Goal: Information Seeking & Learning: Learn about a topic

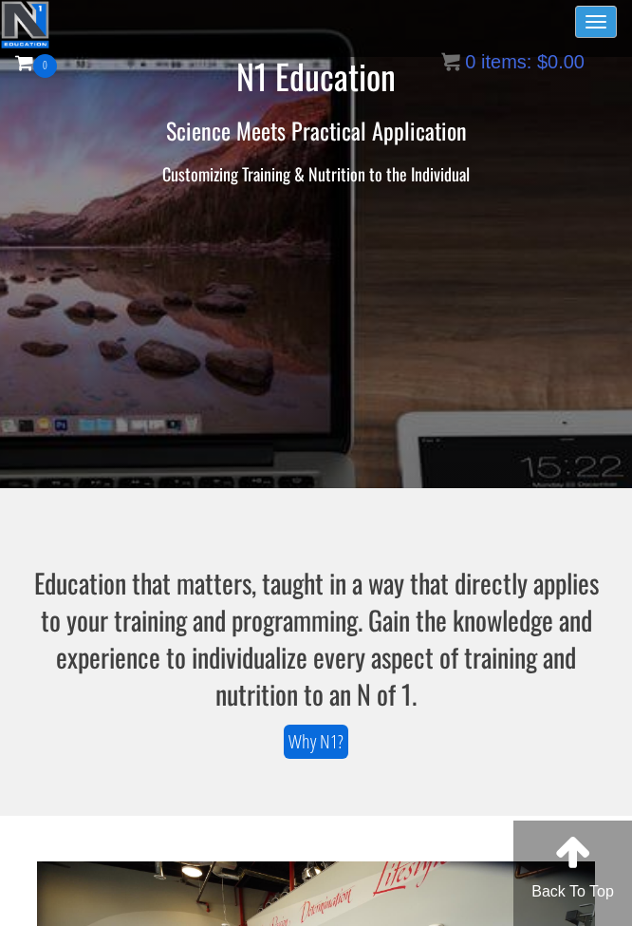
click at [586, 15] on span "button" at bounding box center [596, 16] width 21 height 2
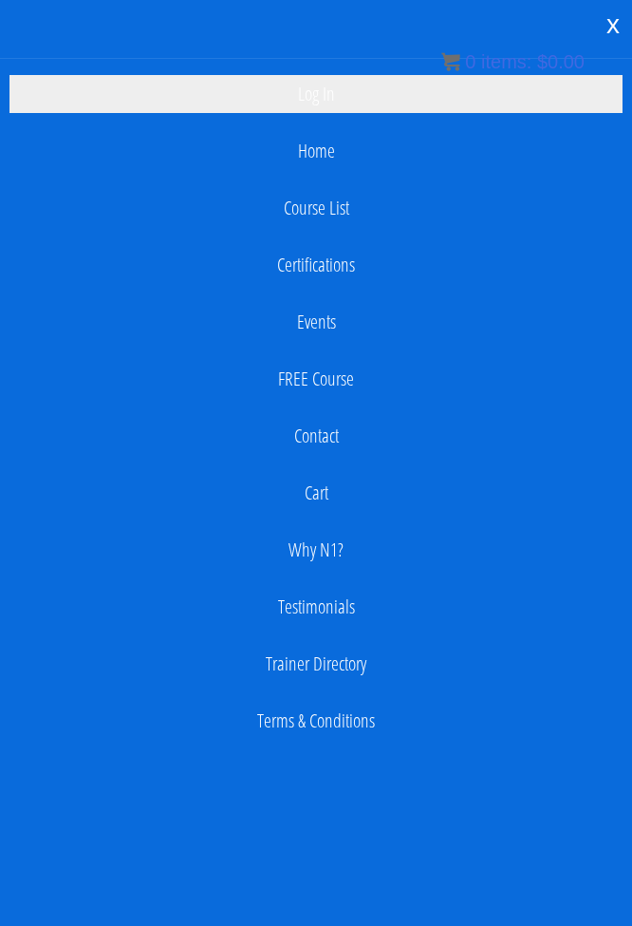
click at [319, 89] on link "Log In" at bounding box center [315, 94] width 613 height 38
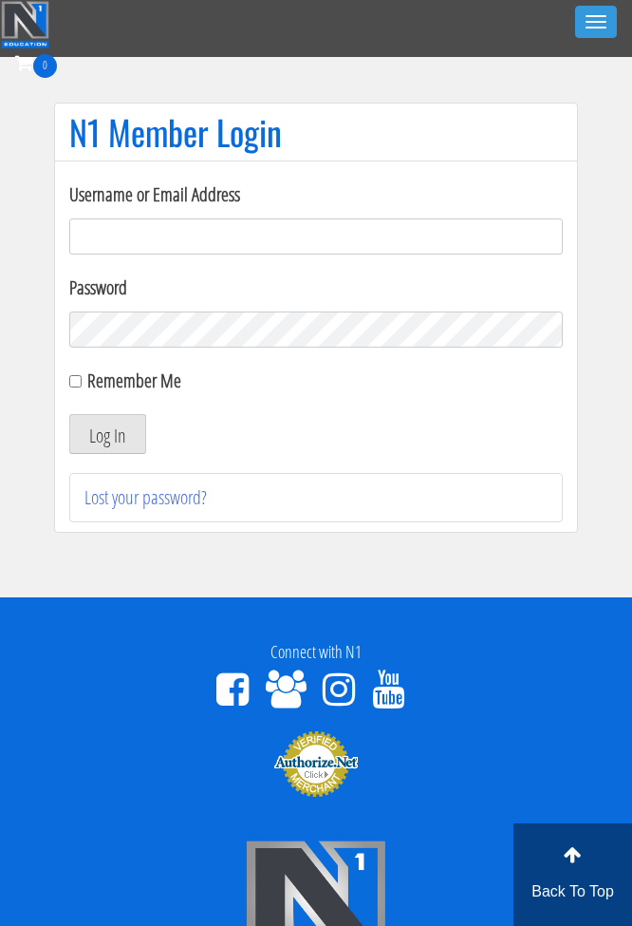
type input "laura2012lara@gmail.com"
click at [119, 432] on button "Log In" at bounding box center [107, 434] width 77 height 40
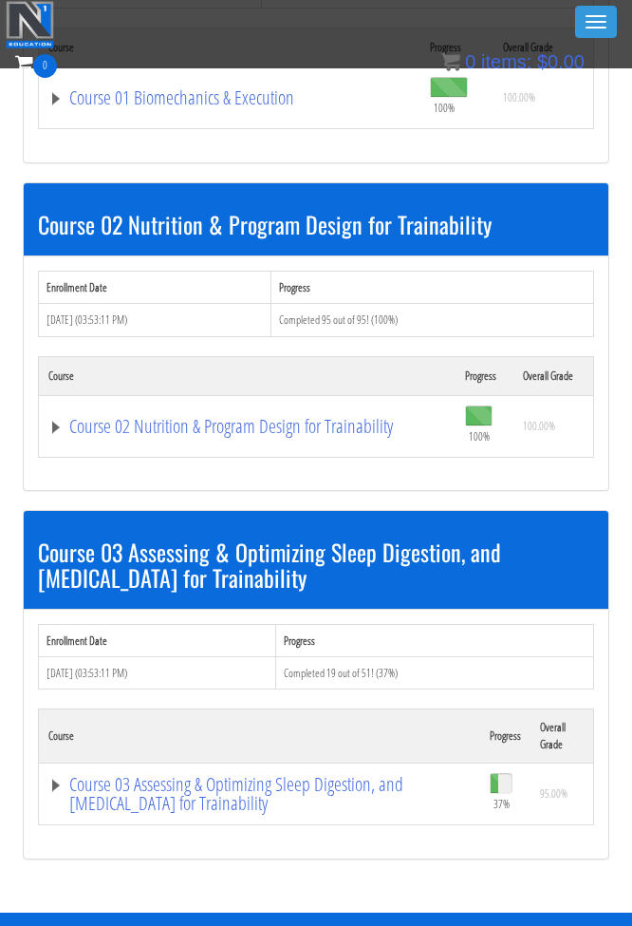
scroll to position [1229, 0]
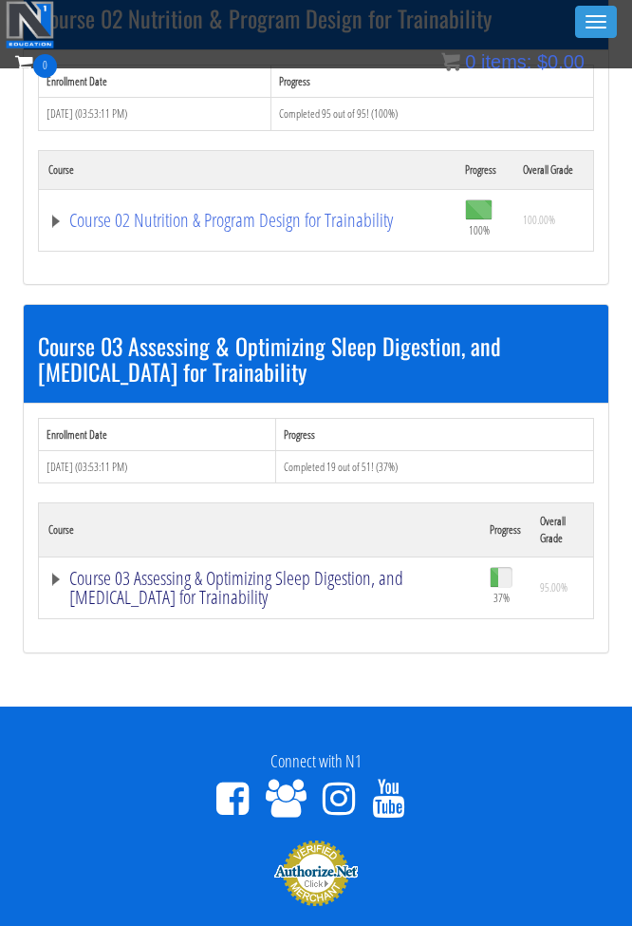
click at [172, 569] on link "Course 03 Assessing & Optimizing Sleep Digestion, and [MEDICAL_DATA] for Traina…" at bounding box center [259, 588] width 422 height 38
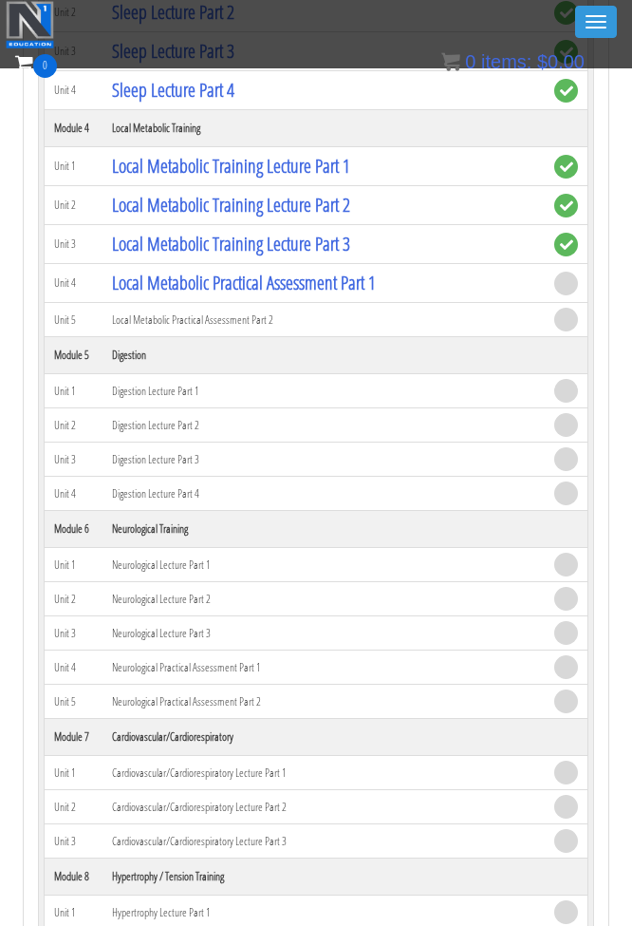
scroll to position [2510, 0]
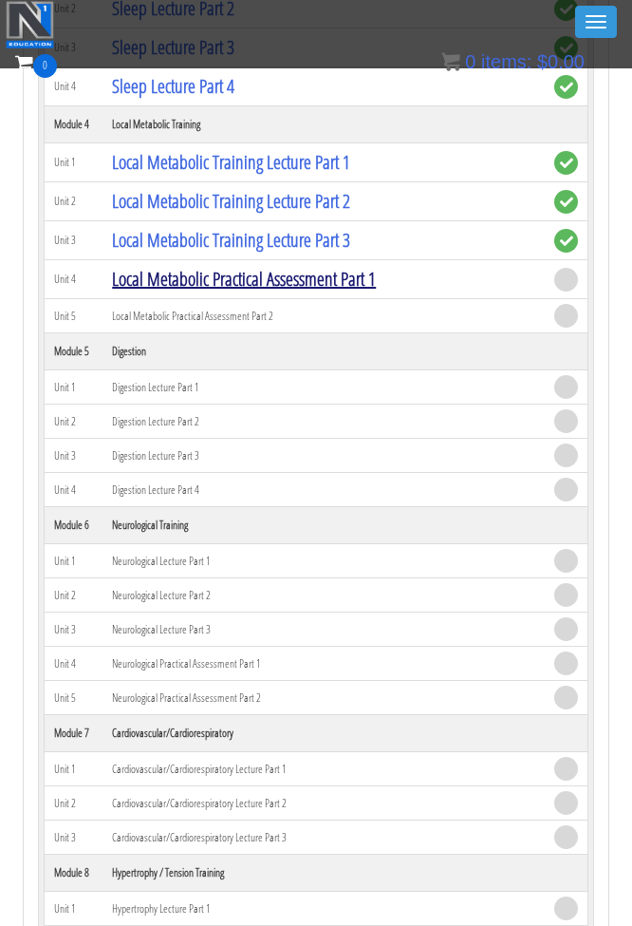
click at [297, 291] on link "Local Metabolic Practical Assessment Part 1" at bounding box center [244, 279] width 264 height 26
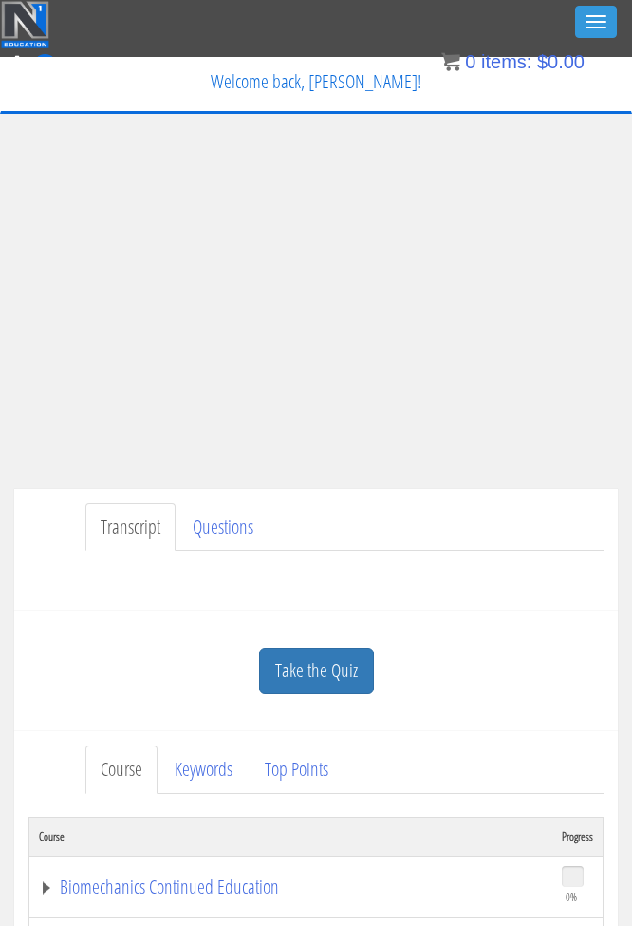
click at [318, 676] on link "Take the Quiz" at bounding box center [316, 670] width 115 height 47
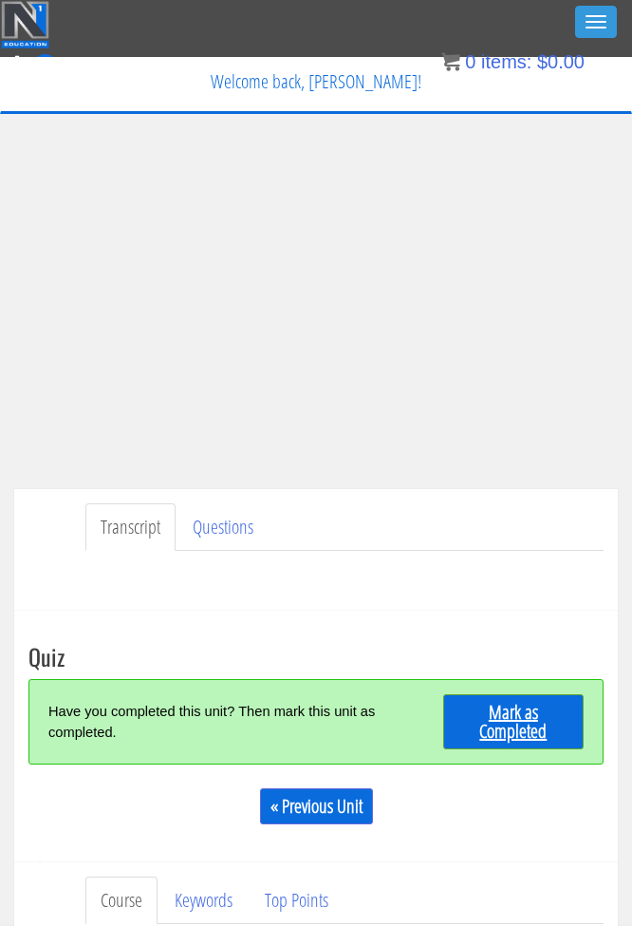
click at [513, 711] on link "Mark as Completed" at bounding box center [513, 721] width 141 height 55
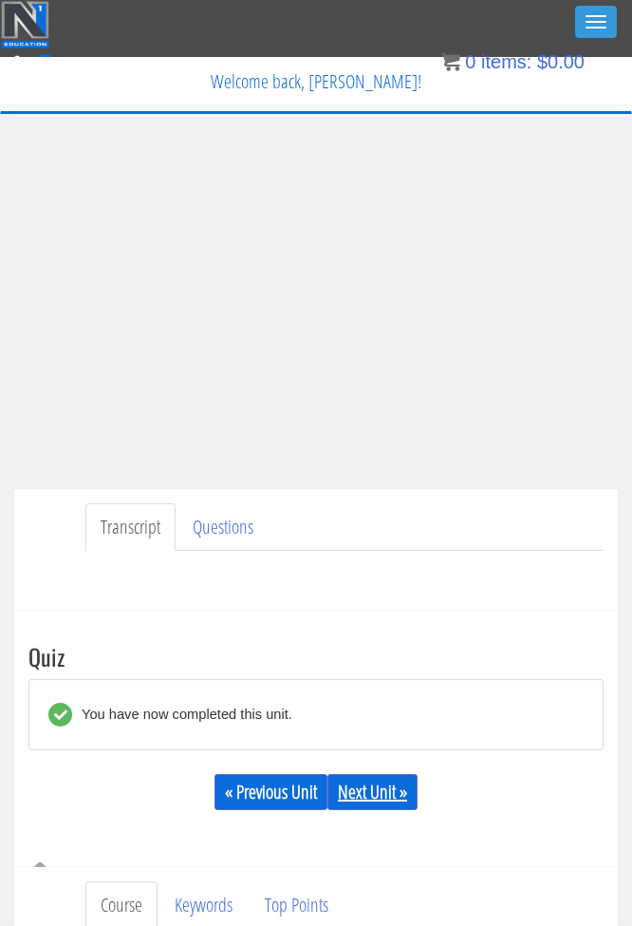
click at [371, 782] on link "Next Unit »" at bounding box center [373, 792] width 90 height 36
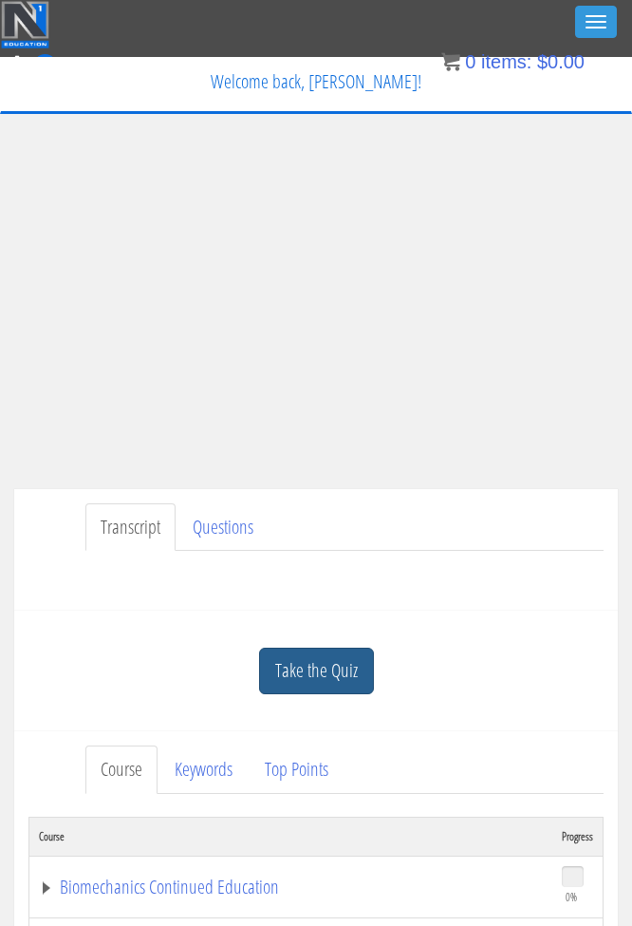
click at [338, 662] on link "Take the Quiz" at bounding box center [316, 670] width 115 height 47
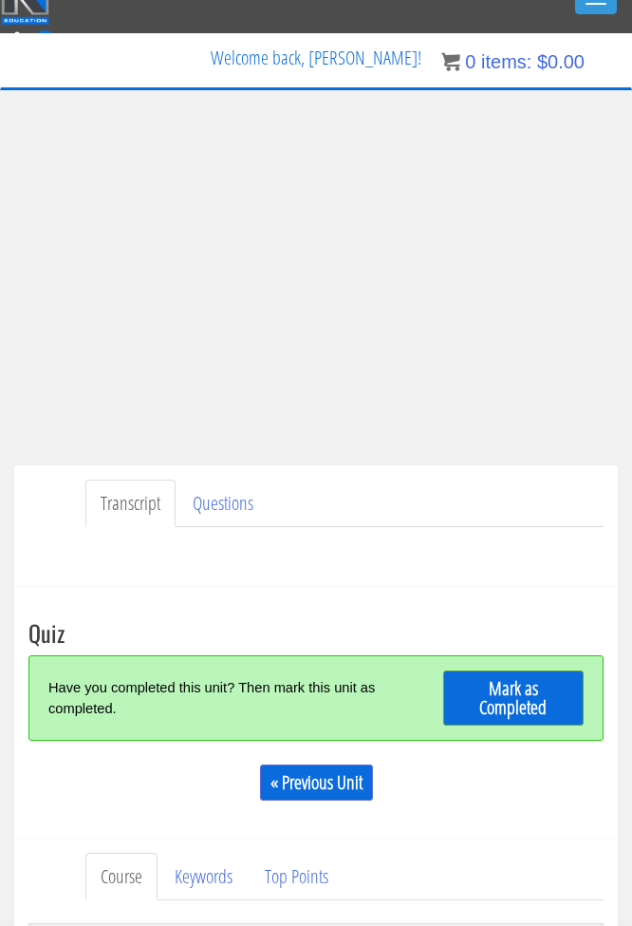
scroll to position [26, 1]
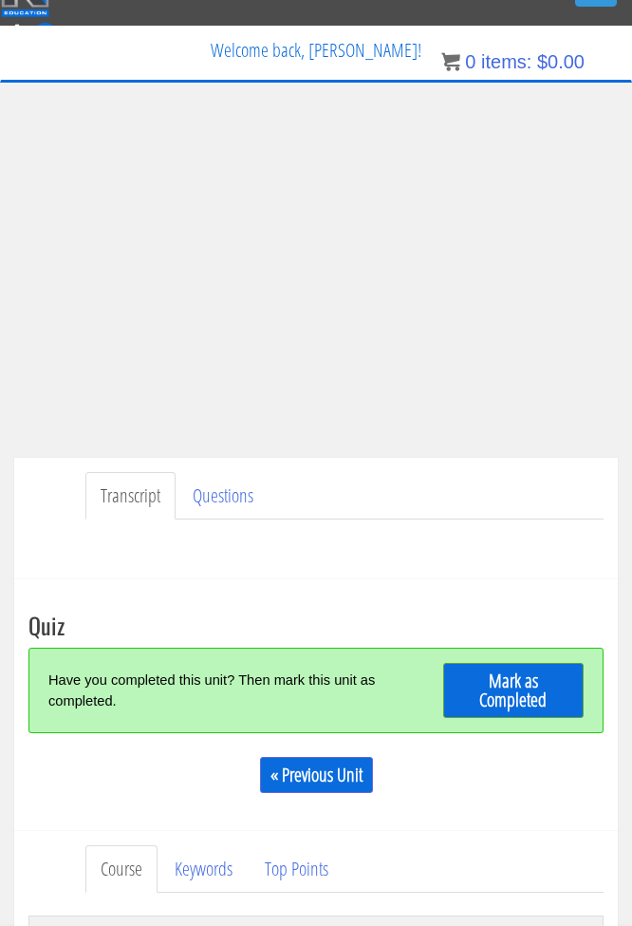
click at [516, 691] on link "Mark as Completed" at bounding box center [513, 690] width 141 height 55
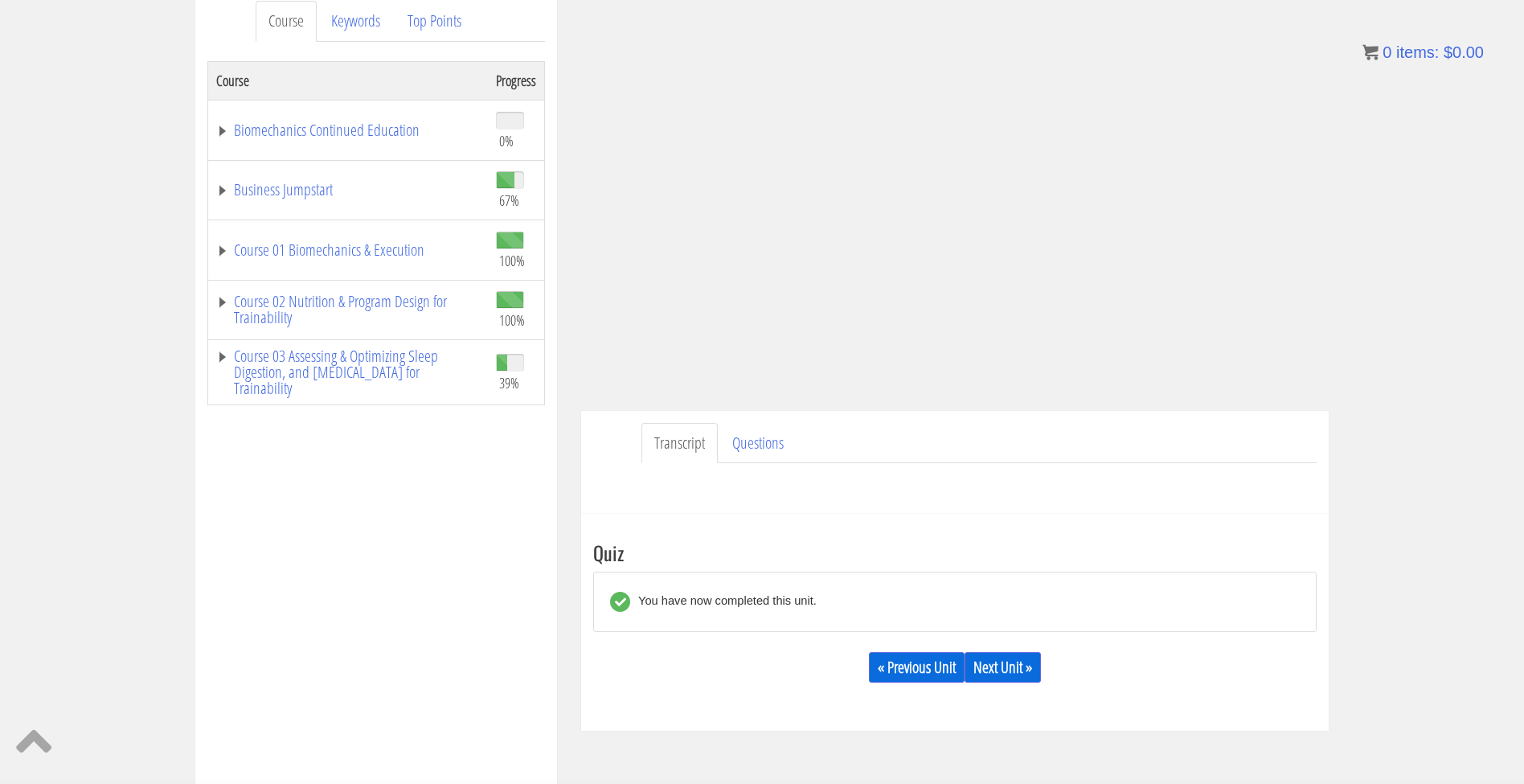
scroll to position [271, 0]
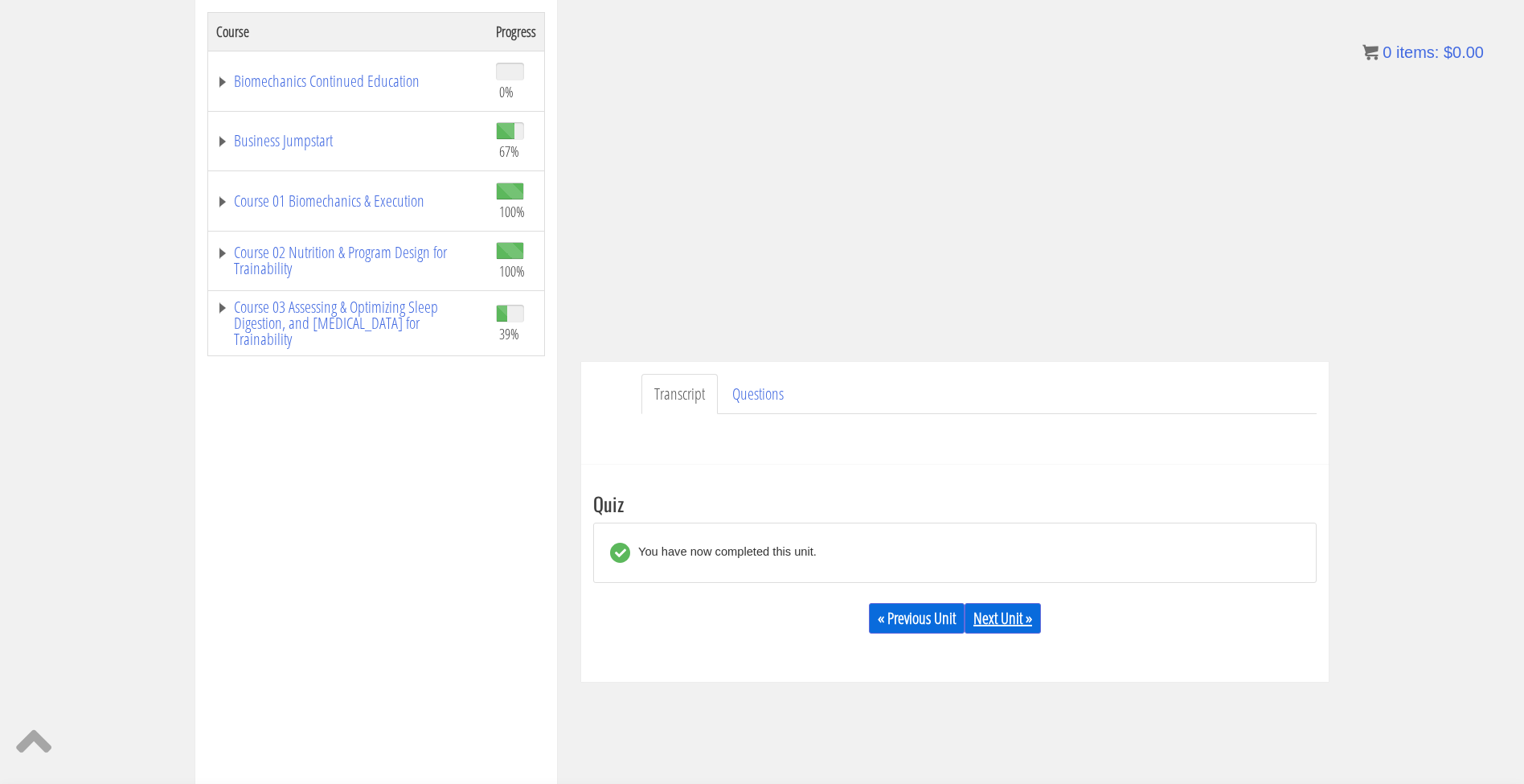
click at [534, 621] on link "Next Unit »" at bounding box center [1002, 618] width 76 height 30
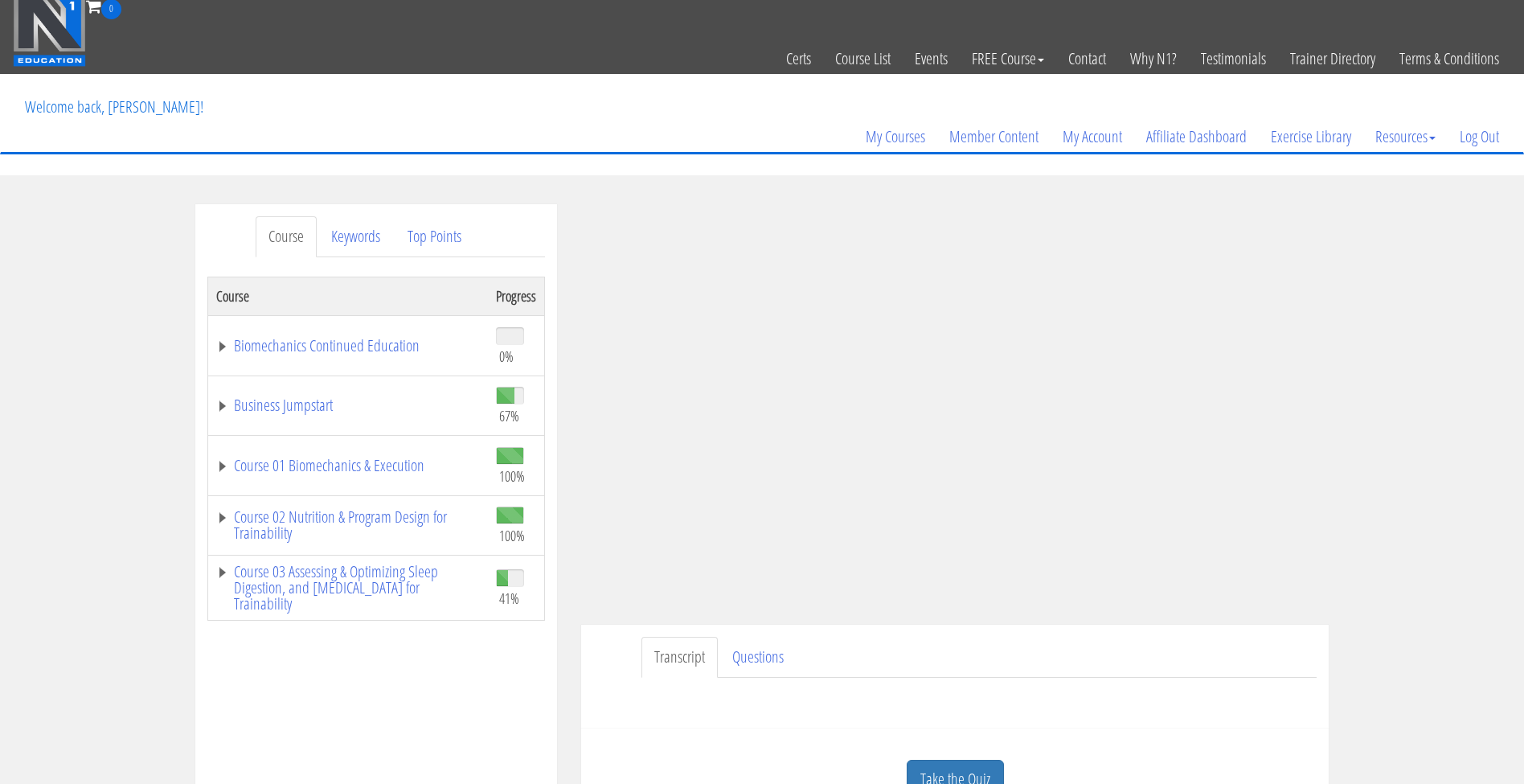
scroll to position [10, 0]
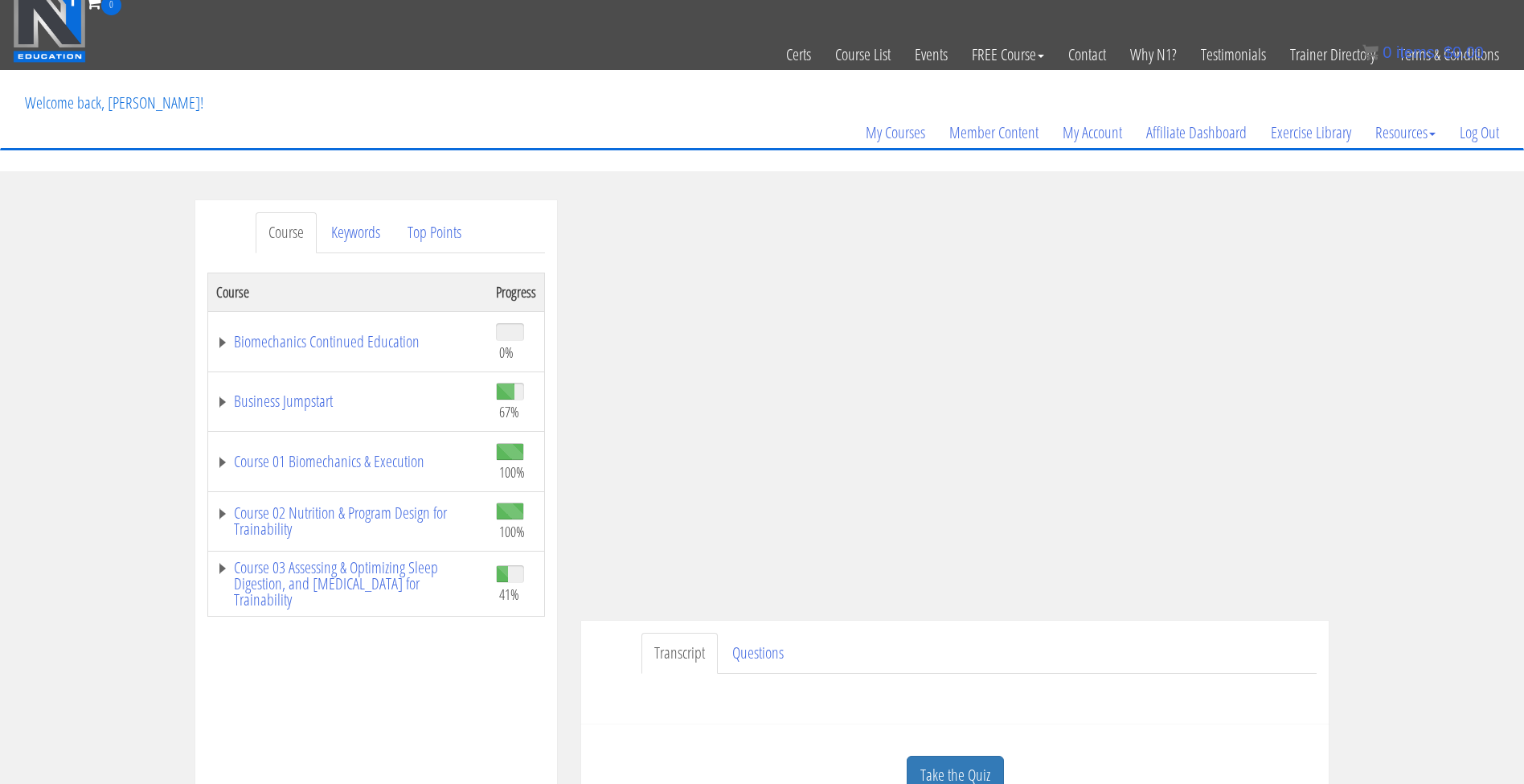
click at [1155, 648] on ul "Transcript Questions" at bounding box center [979, 653] width 675 height 41
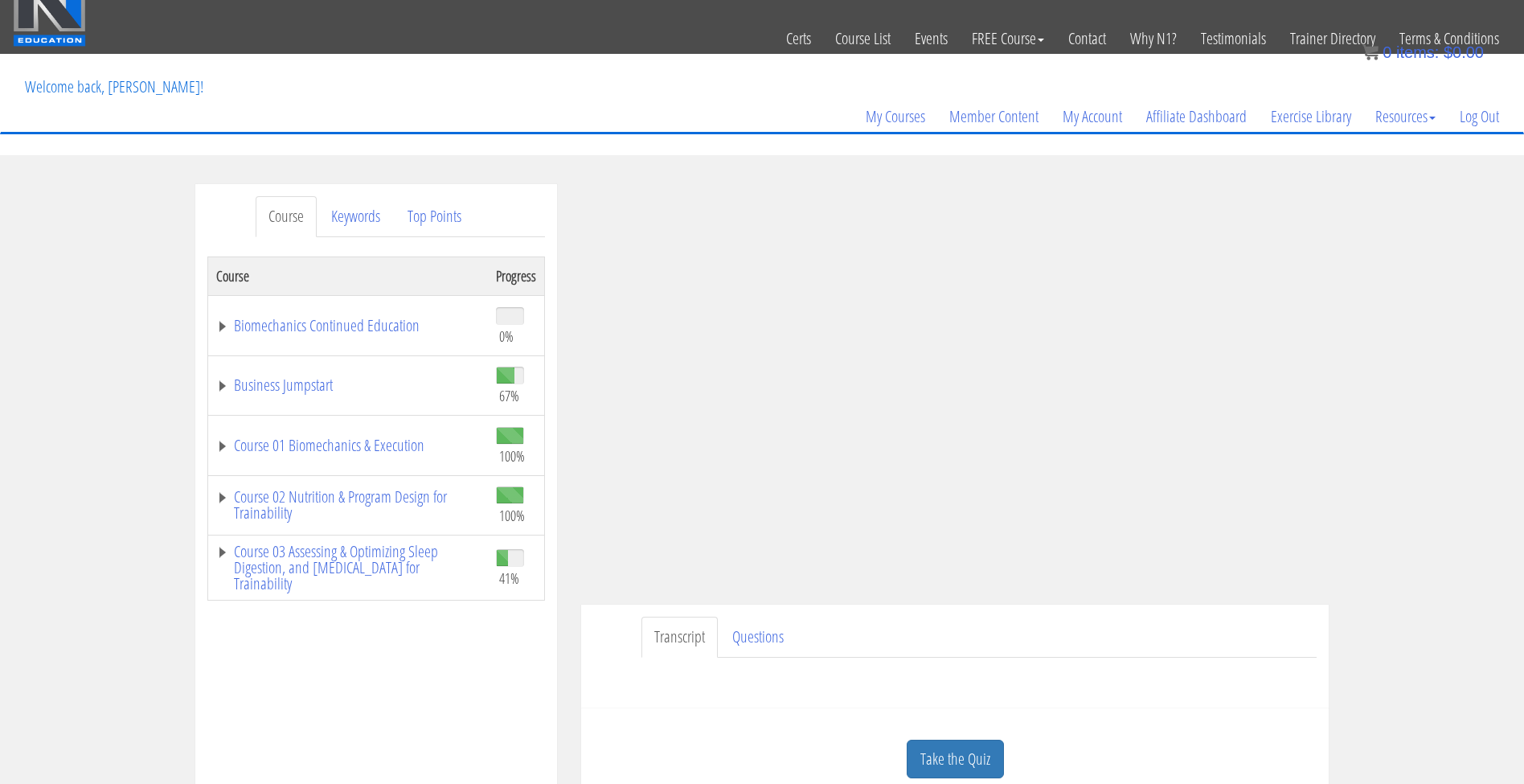
scroll to position [32, 0]
